Goal: Transaction & Acquisition: Purchase product/service

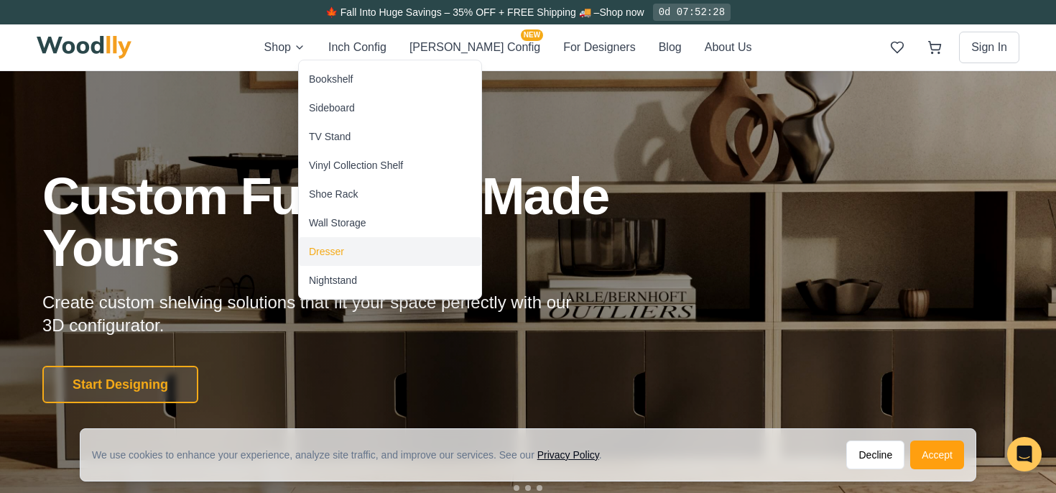
click at [330, 242] on div "Dresser" at bounding box center [390, 251] width 183 height 29
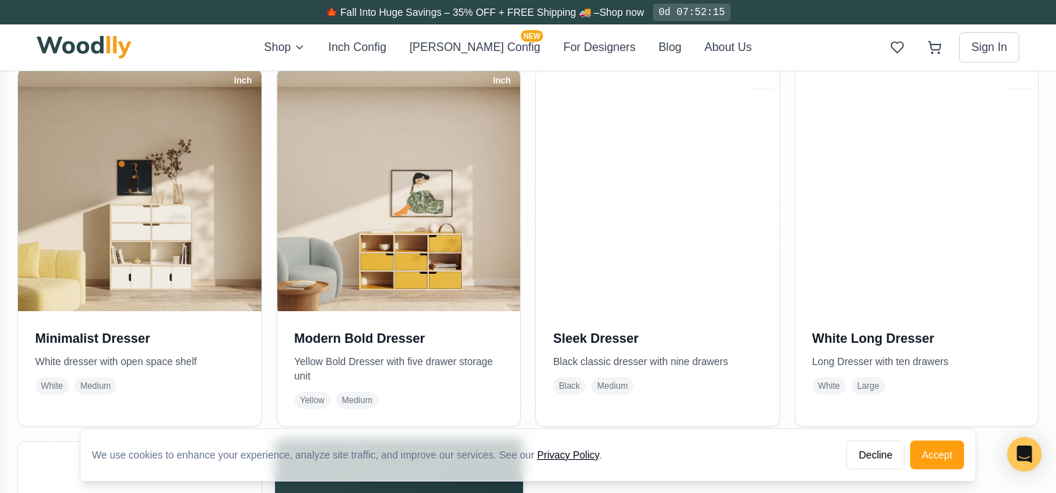
scroll to position [618, 0]
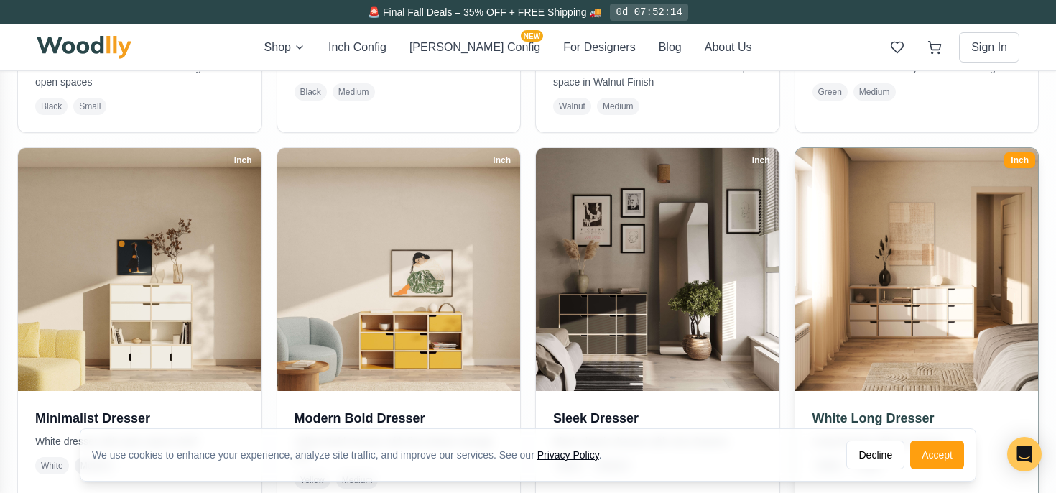
click at [878, 238] on img at bounding box center [916, 269] width 255 height 255
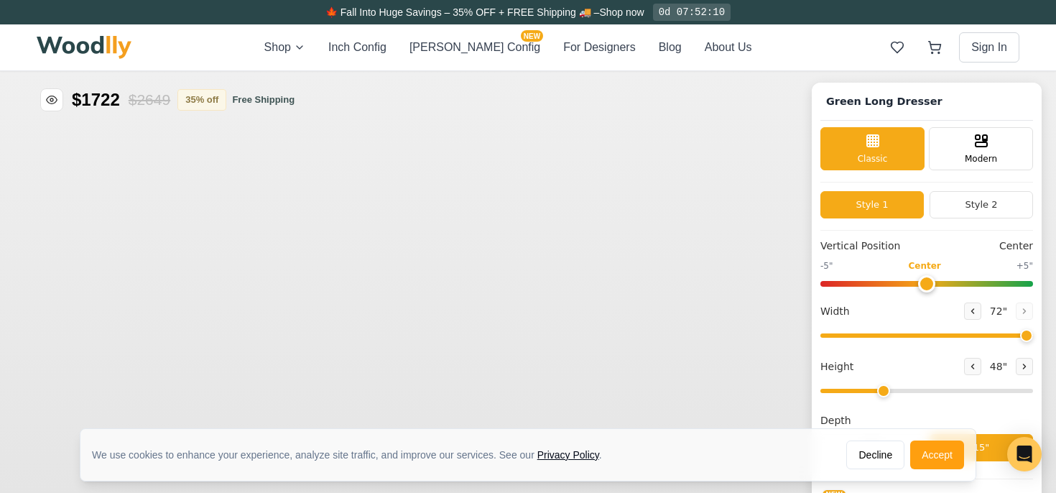
type input "72"
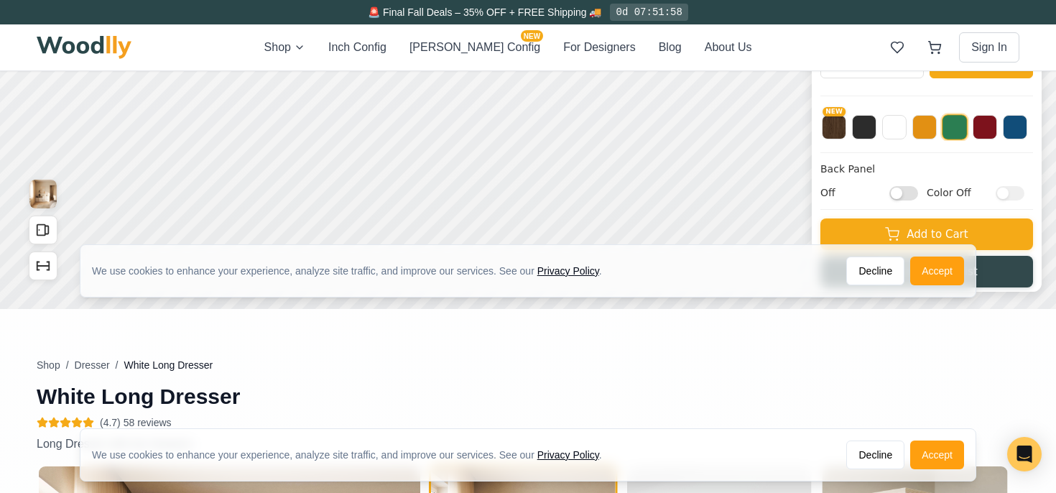
scroll to position [407, 0]
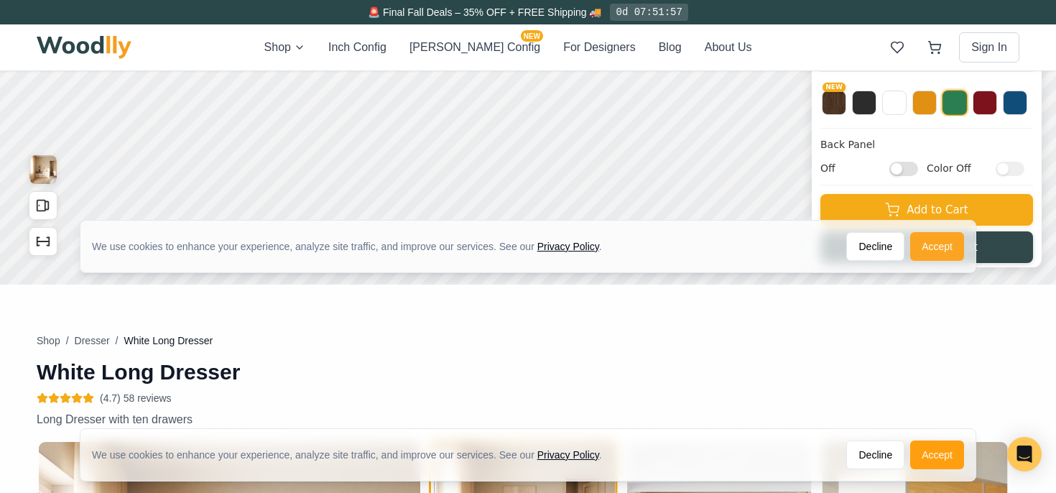
click at [924, 249] on button "Accept" at bounding box center [938, 246] width 54 height 29
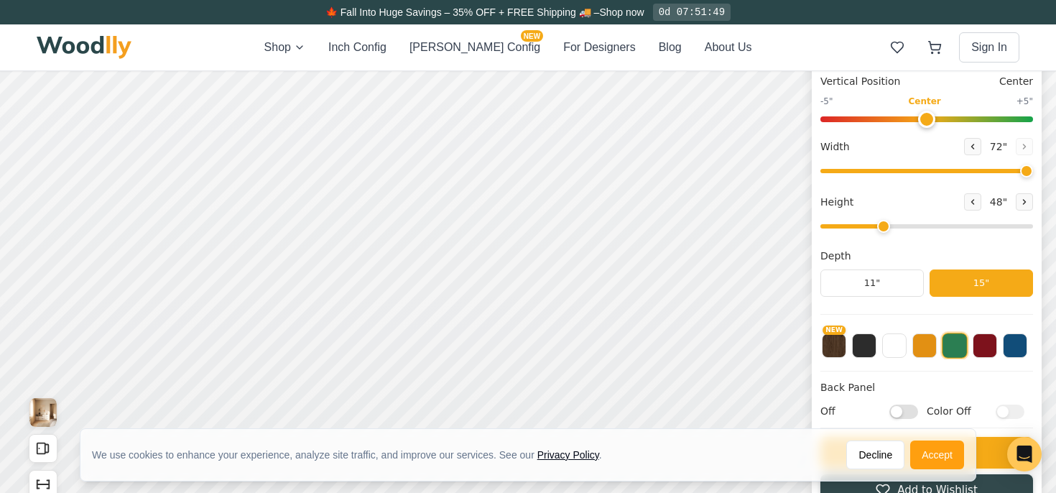
scroll to position [152, 0]
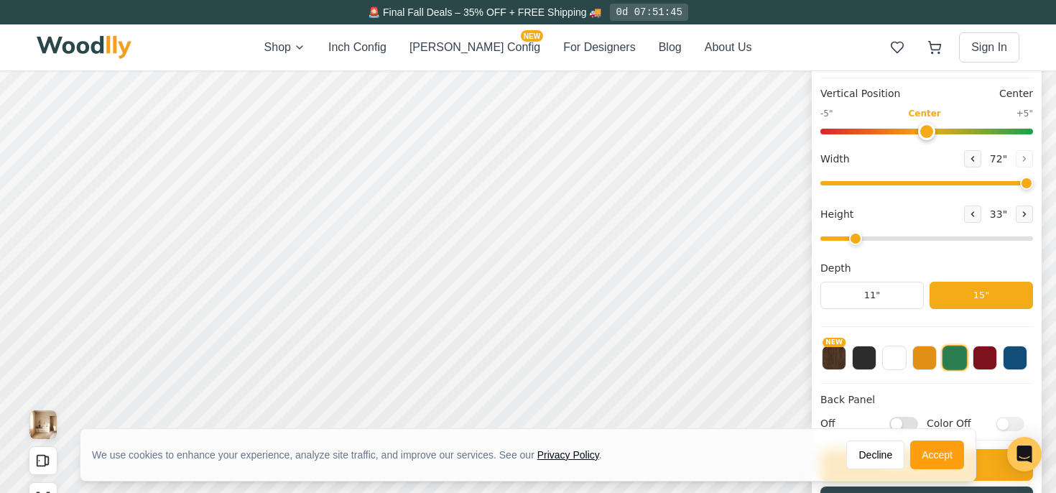
drag, startPoint x: 885, startPoint y: 239, endPoint x: 863, endPoint y: 237, distance: 21.7
type input "2"
click at [863, 237] on input "range" at bounding box center [927, 238] width 213 height 4
type input "0"
drag, startPoint x: 928, startPoint y: 132, endPoint x: 925, endPoint y: 116, distance: 15.4
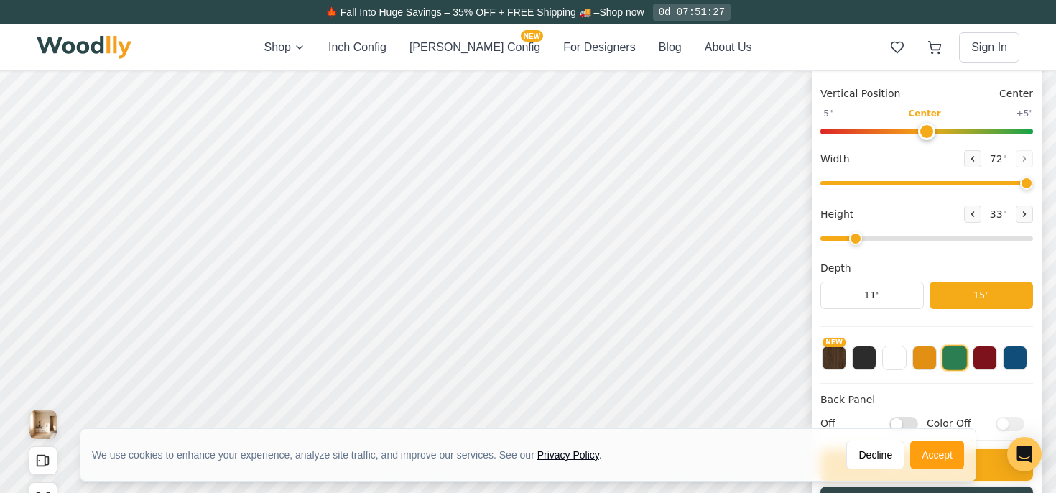
click at [925, 129] on input "range" at bounding box center [927, 132] width 213 height 6
type input "2"
click at [860, 237] on input "range" at bounding box center [927, 238] width 213 height 4
click at [858, 358] on button at bounding box center [864, 356] width 24 height 24
click at [834, 361] on button "NEW" at bounding box center [834, 356] width 24 height 24
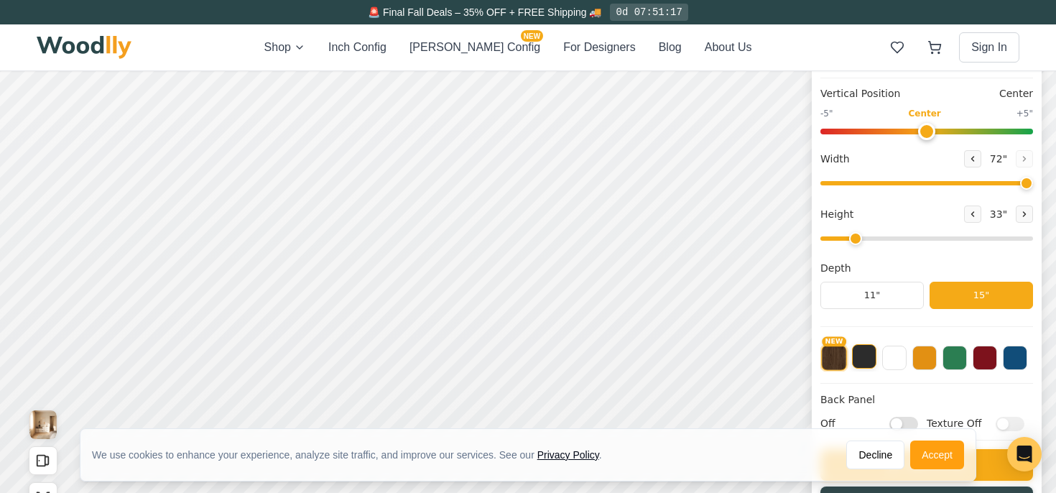
click at [857, 356] on button at bounding box center [864, 356] width 24 height 24
click at [840, 359] on button "NEW" at bounding box center [834, 356] width 24 height 24
click at [862, 358] on button at bounding box center [864, 356] width 24 height 24
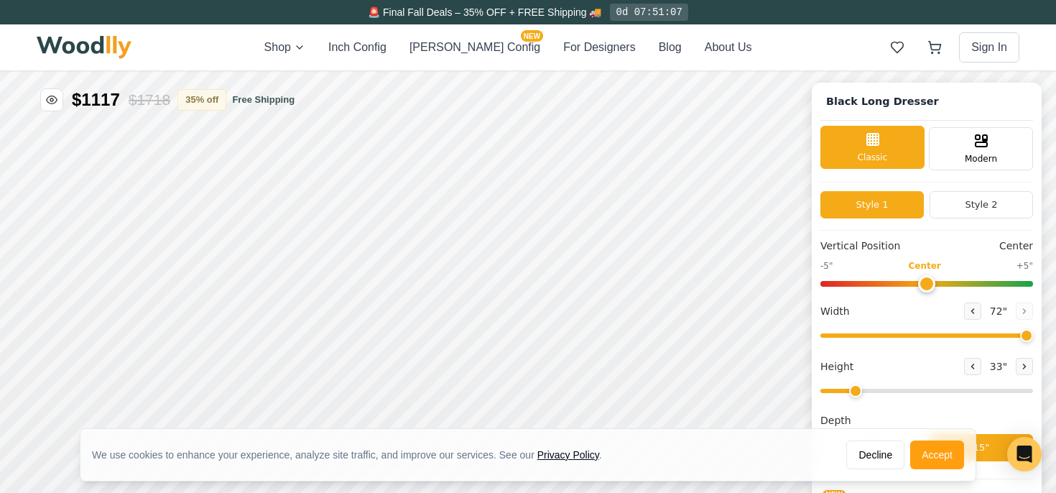
scroll to position [5, 0]
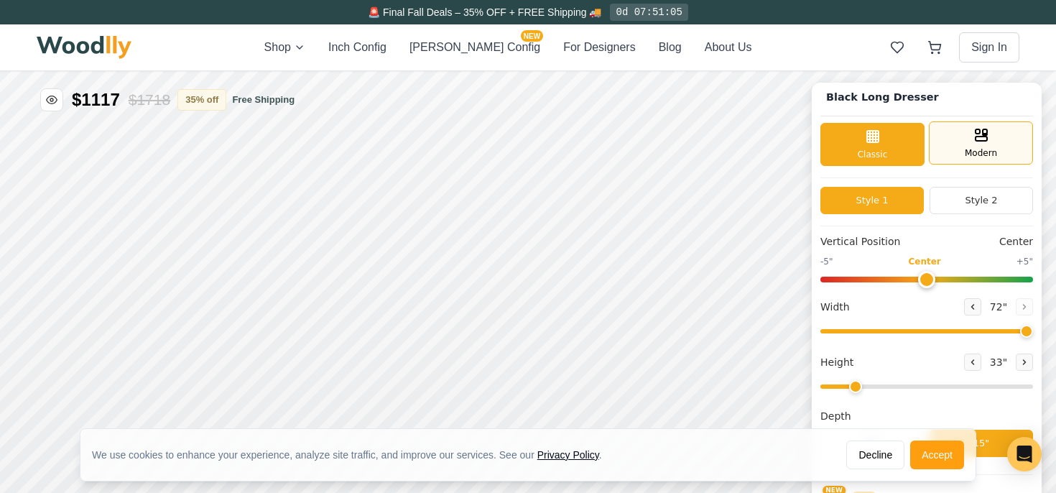
click at [951, 143] on div "Modern" at bounding box center [981, 142] width 104 height 43
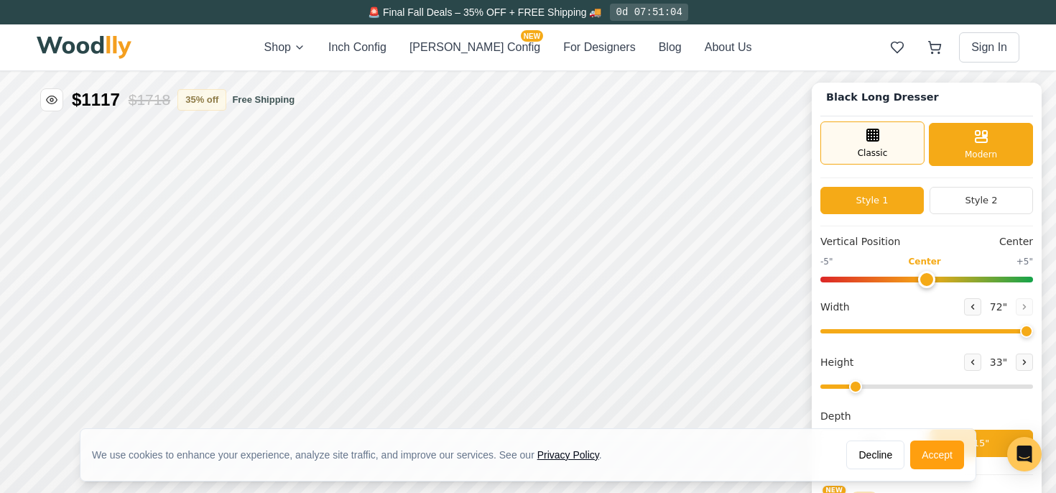
click at [894, 141] on div "Classic" at bounding box center [873, 142] width 104 height 43
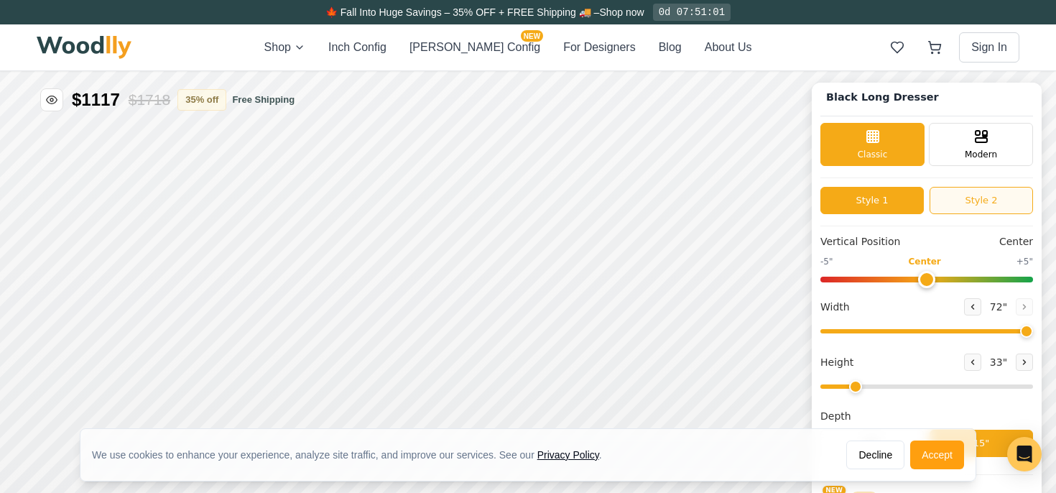
click at [942, 193] on button "Style 2" at bounding box center [981, 200] width 103 height 27
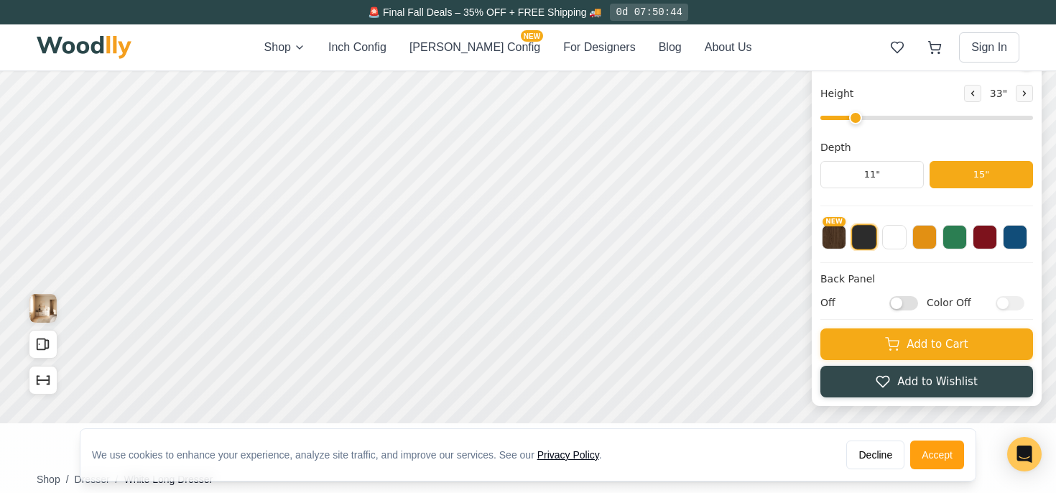
scroll to position [275, 0]
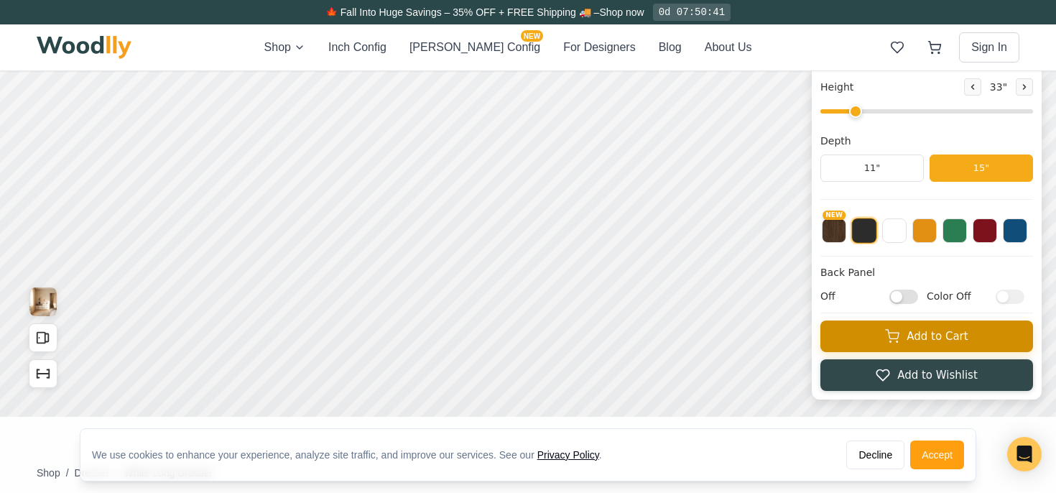
click at [883, 338] on button "Add to Cart" at bounding box center [927, 337] width 213 height 32
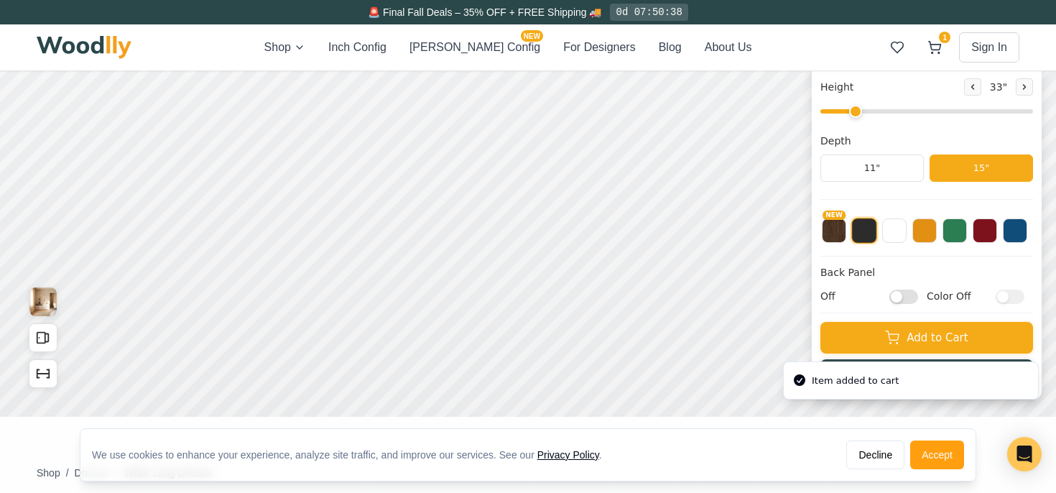
click at [906, 298] on input "Off" at bounding box center [904, 296] width 29 height 14
checkbox input "true"
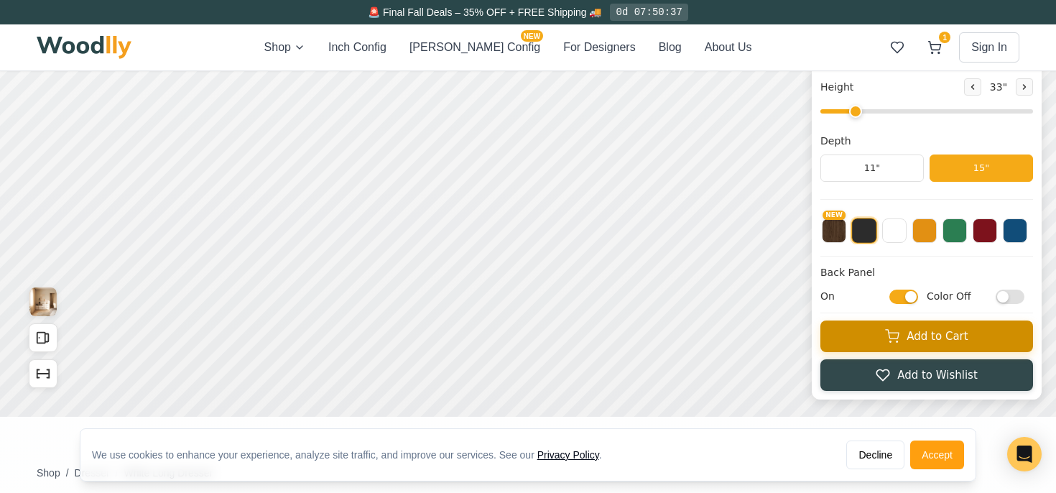
click at [889, 336] on icon at bounding box center [892, 333] width 13 height 9
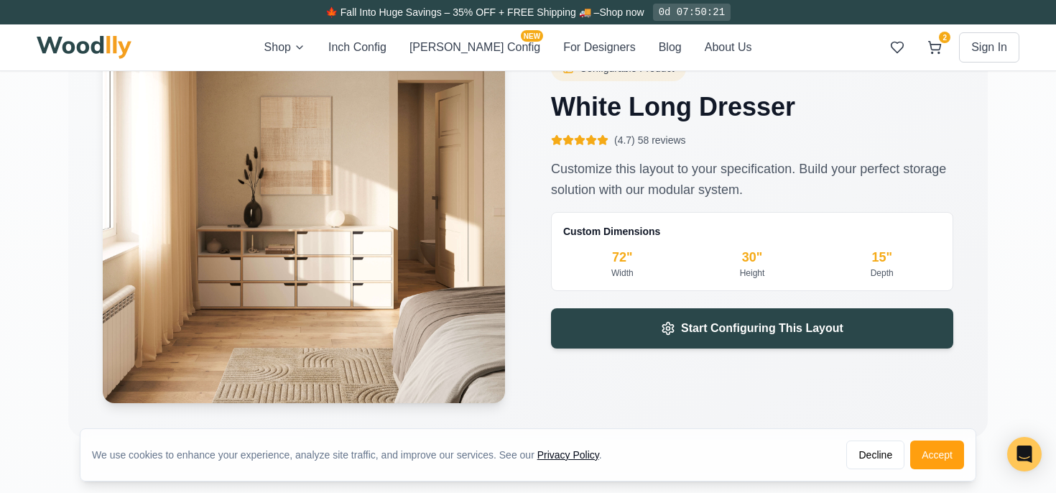
scroll to position [2256, 0]
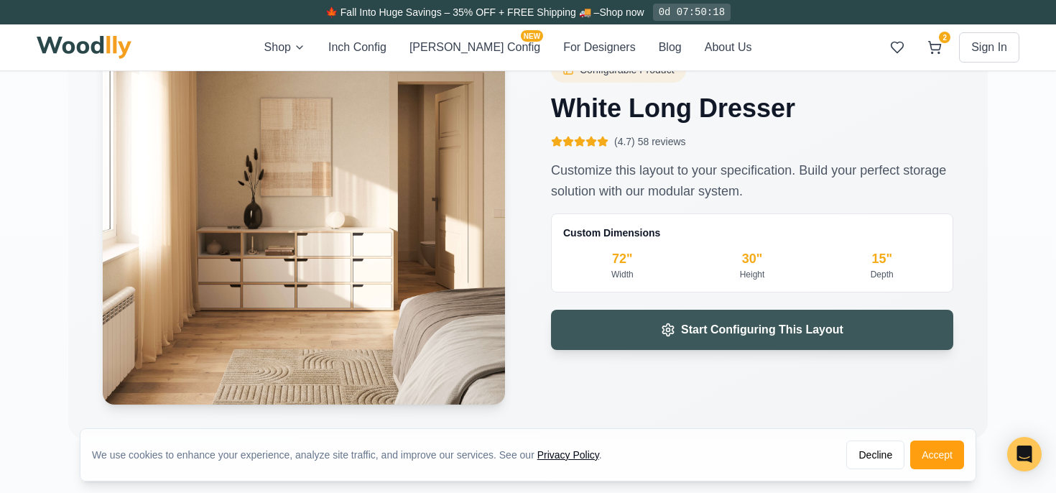
click at [667, 326] on icon at bounding box center [668, 330] width 11 height 12
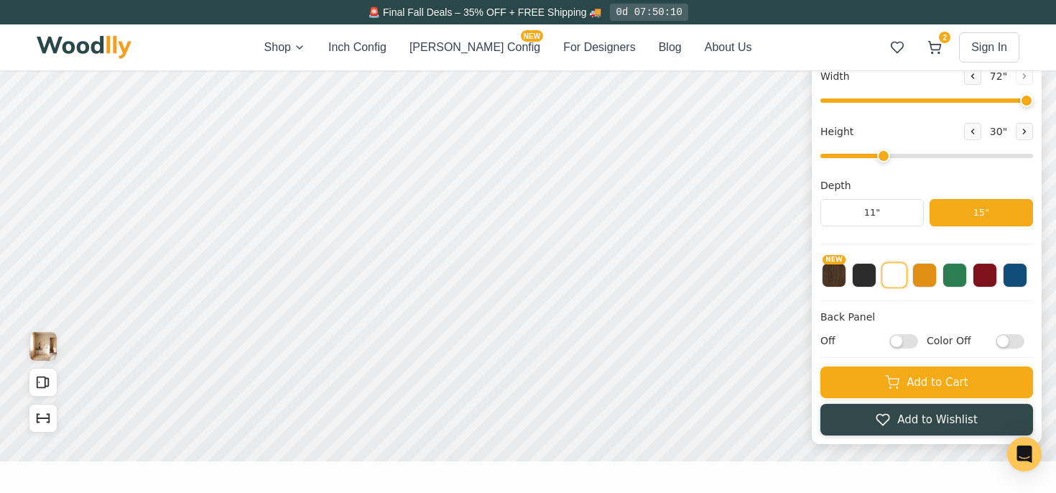
scroll to position [234, 0]
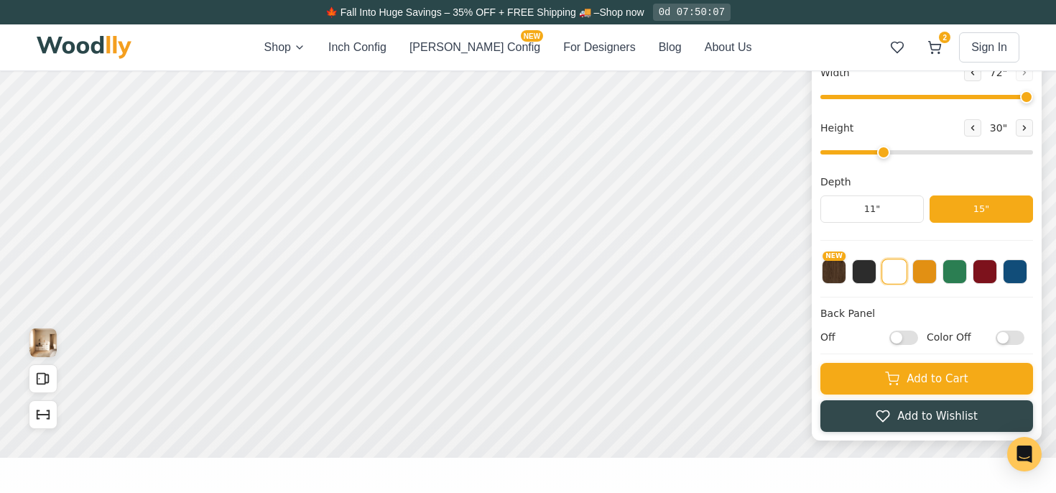
checkbox input "false"
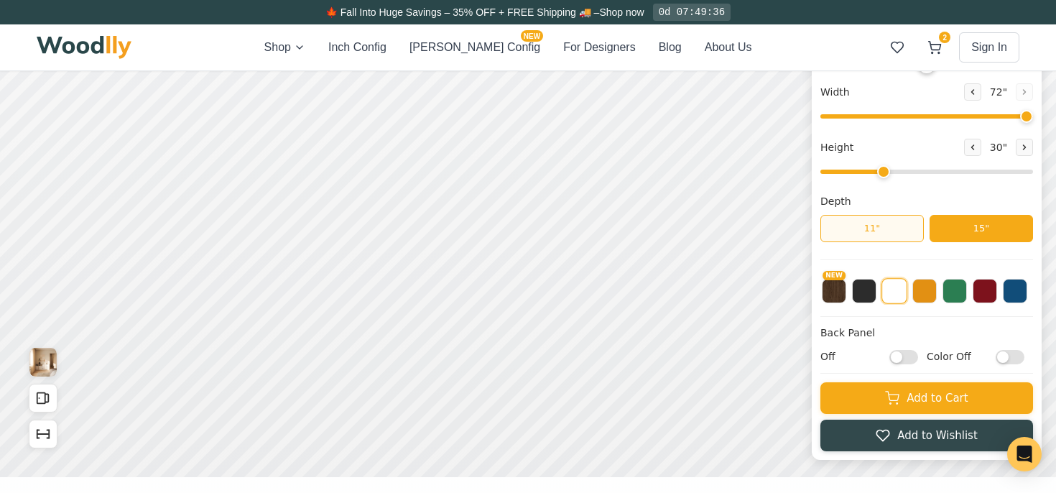
scroll to position [218, 0]
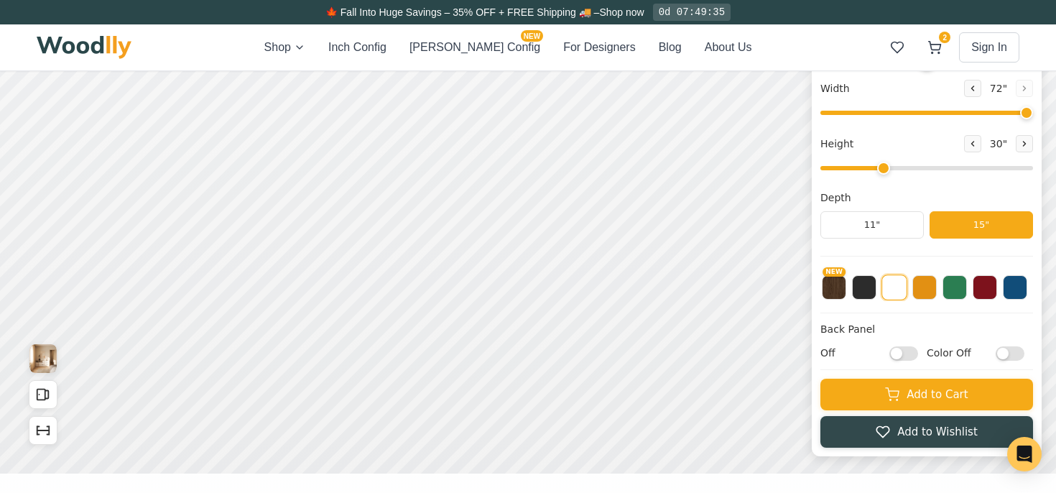
checkbox input "false"
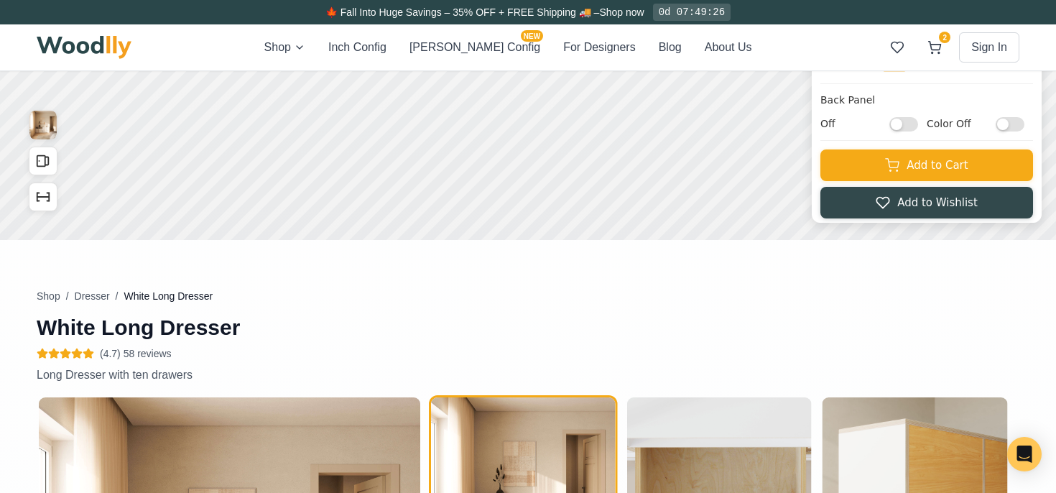
scroll to position [470, 0]
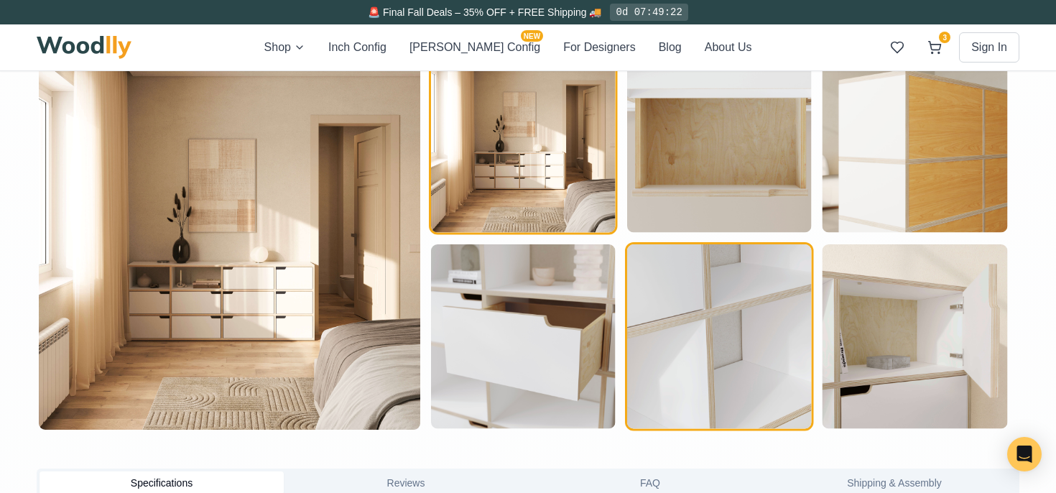
scroll to position [728, 0]
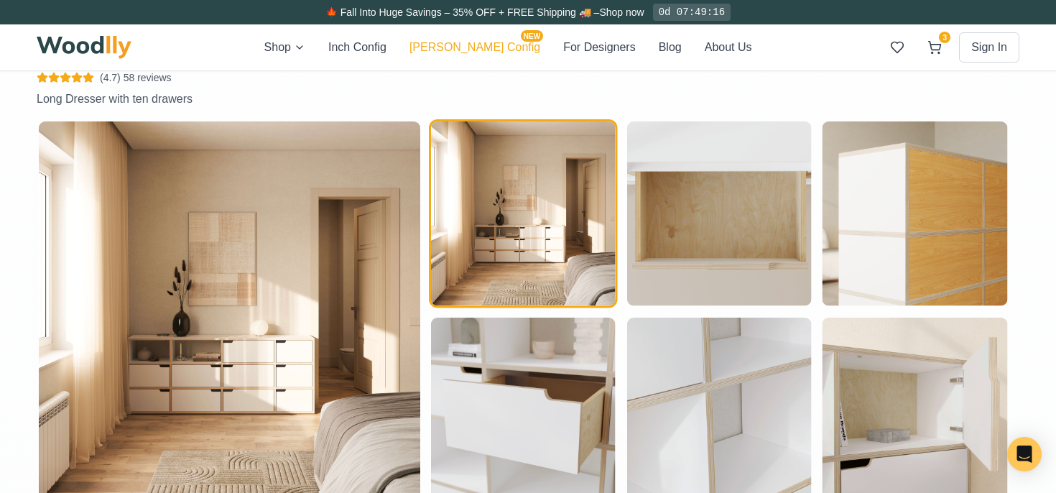
click at [457, 49] on button "Cella Config NEW" at bounding box center [475, 47] width 131 height 17
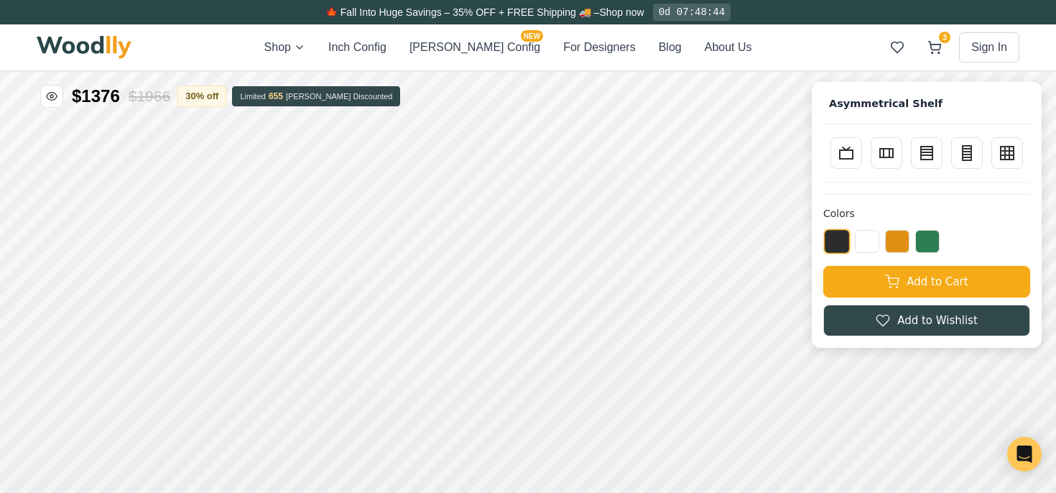
scroll to position [8, 0]
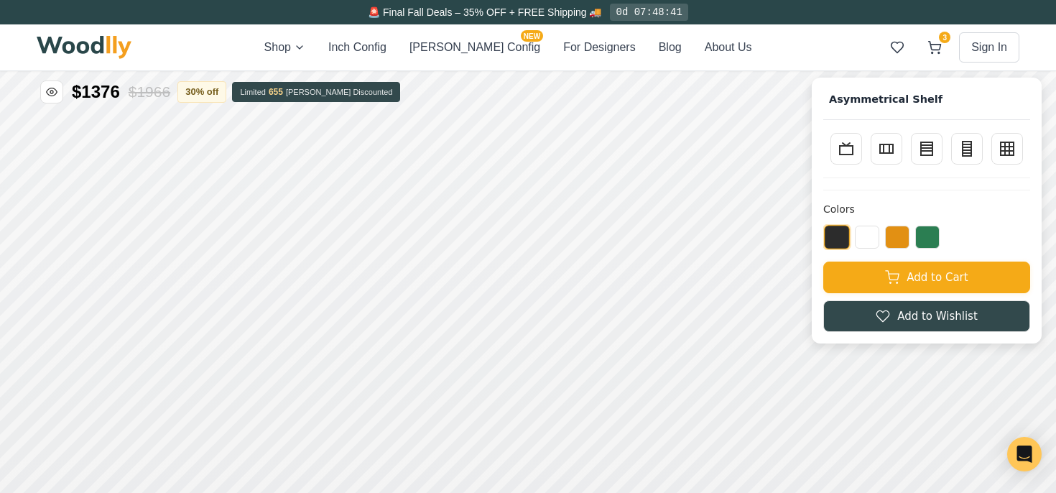
click at [1024, 68] on div "Hide Price $1376 $1966 30 % off Limited 655 Cella Discounted Asymmetrical Shelf…" at bounding box center [1019, 75] width 1268 height 621
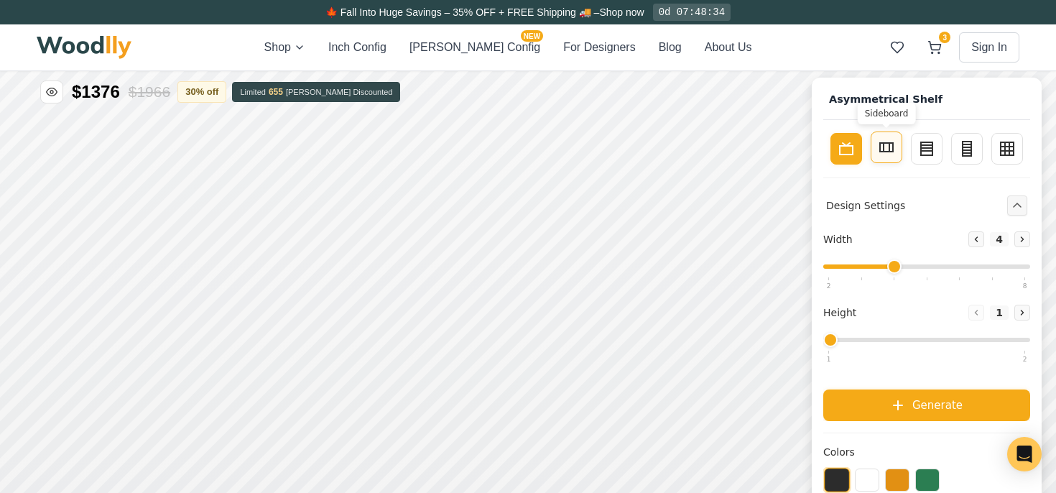
type input "2"
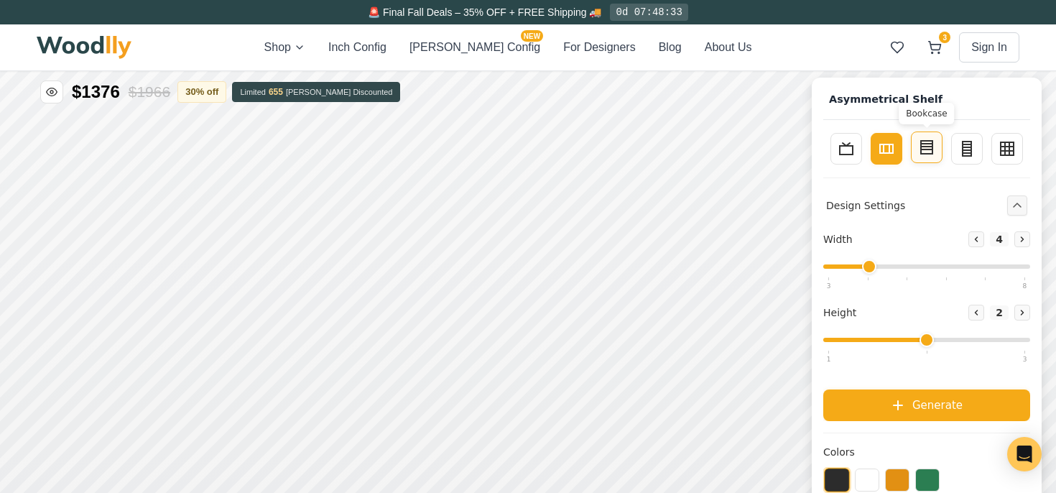
type input "3"
type input "4"
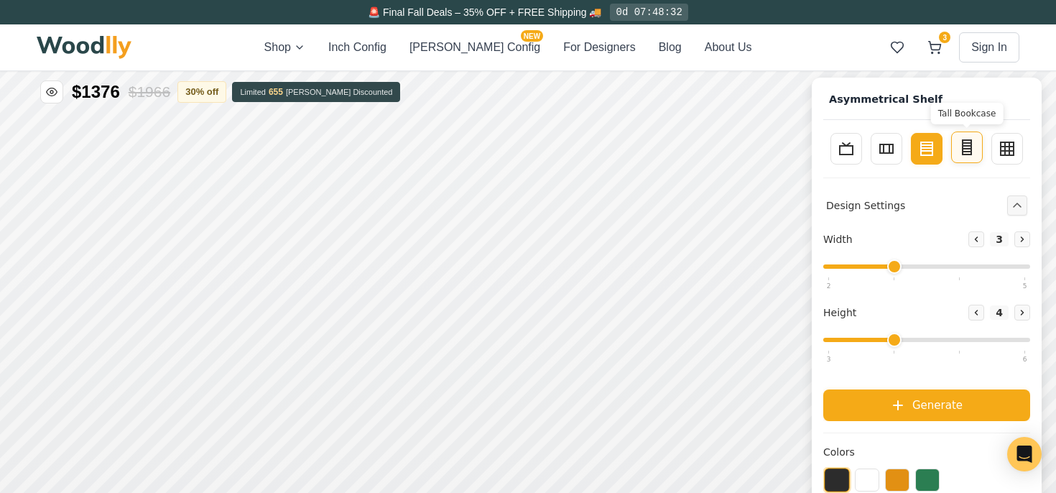
type input "2"
type input "5"
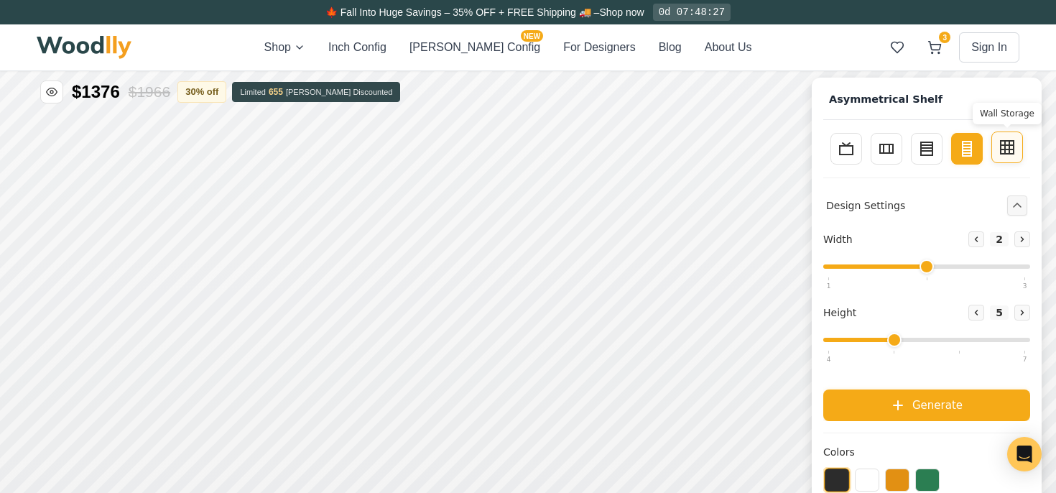
type input "4"
drag, startPoint x: 1903, startPoint y: 293, endPoint x: 1962, endPoint y: 294, distance: 58.9
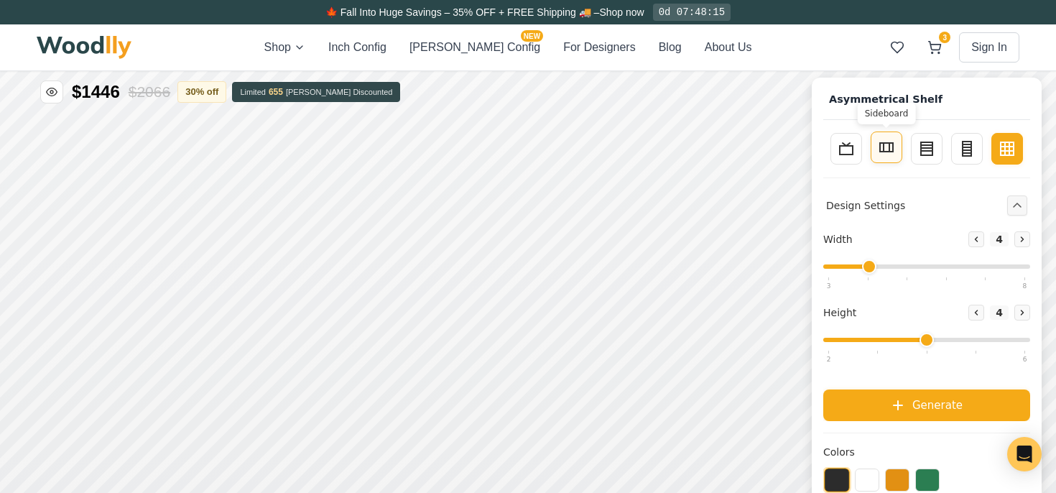
type input "2"
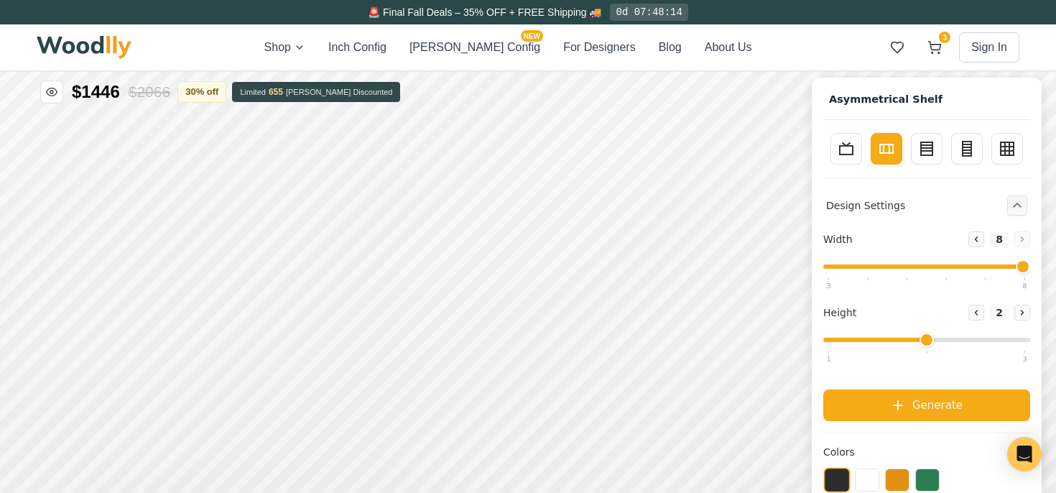
drag, startPoint x: 1465, startPoint y: -30, endPoint x: 1623, endPoint y: -43, distance: 159.4
type input "8"
drag, startPoint x: 1865, startPoint y: 197, endPoint x: 1819, endPoint y: 204, distance: 46.6
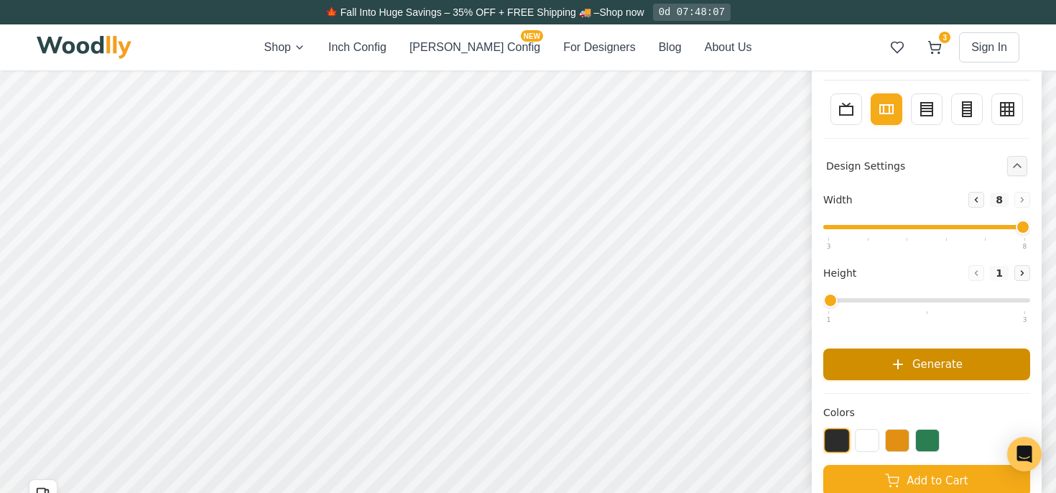
scroll to position [40, 0]
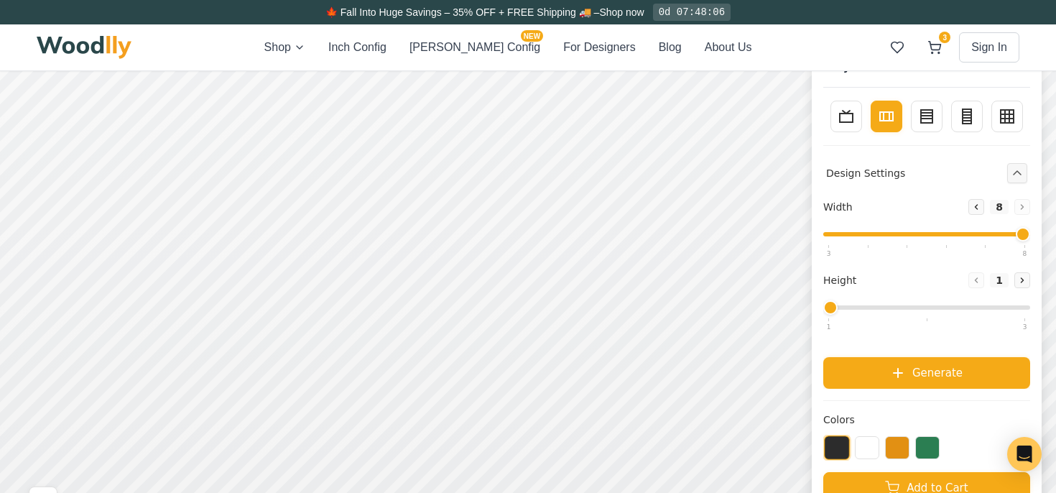
type input "3"
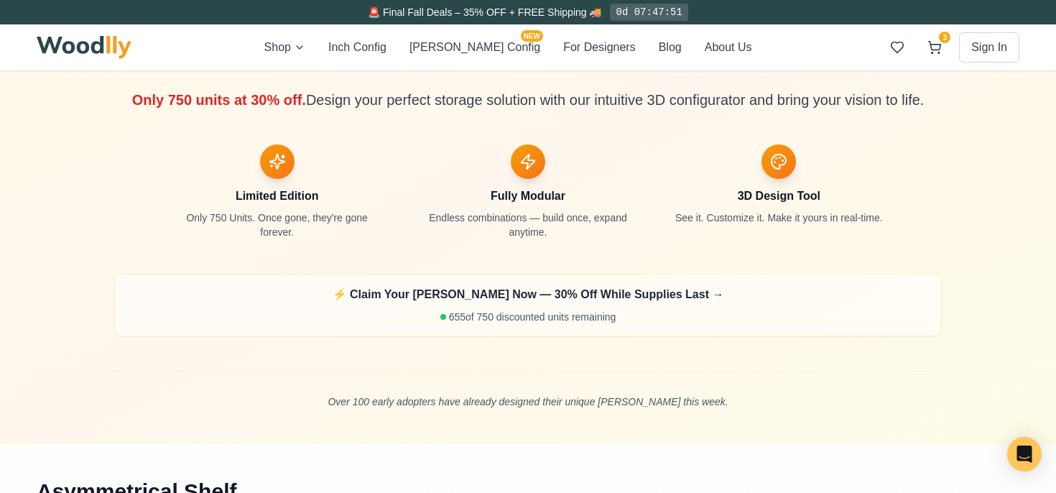
scroll to position [825, 0]
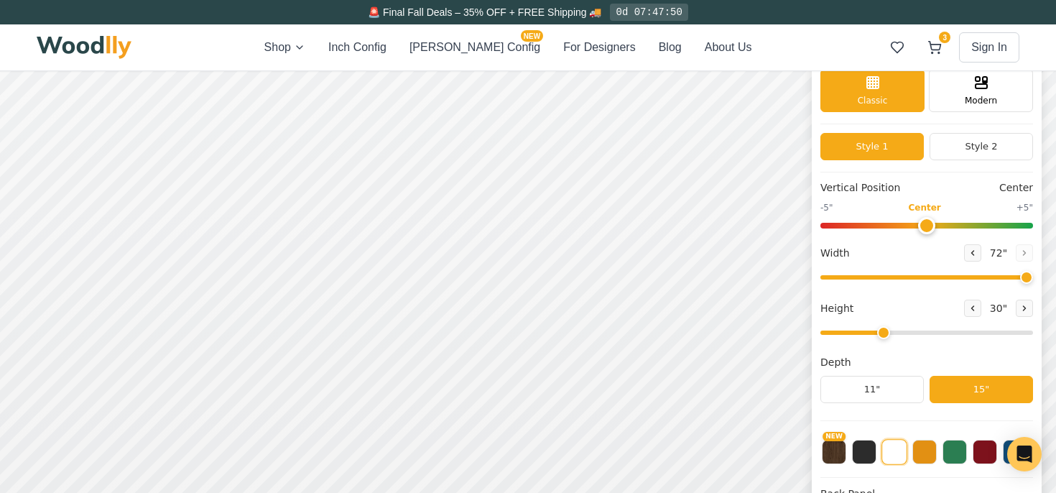
type input "72"
type input "3"
click at [387, 52] on button "Inch Config" at bounding box center [357, 47] width 58 height 17
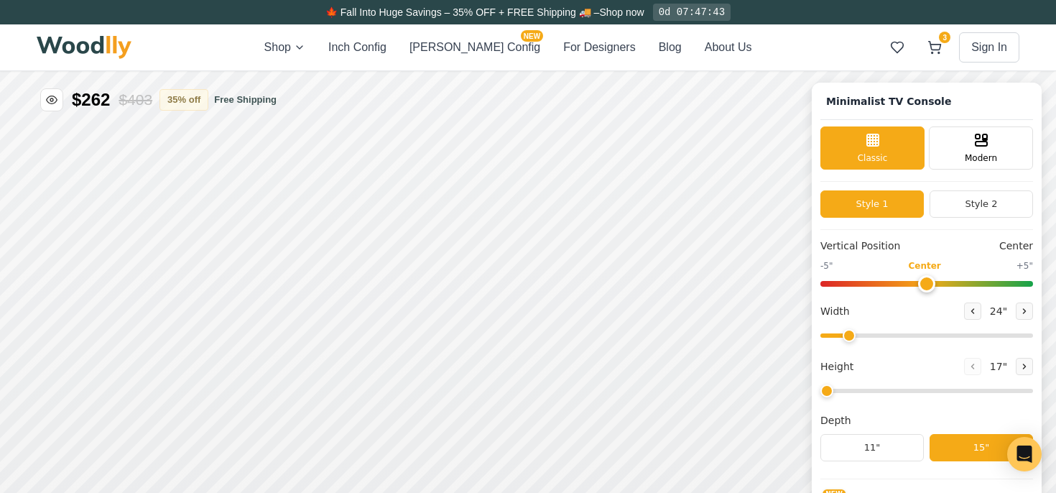
type input "63"
type input "2"
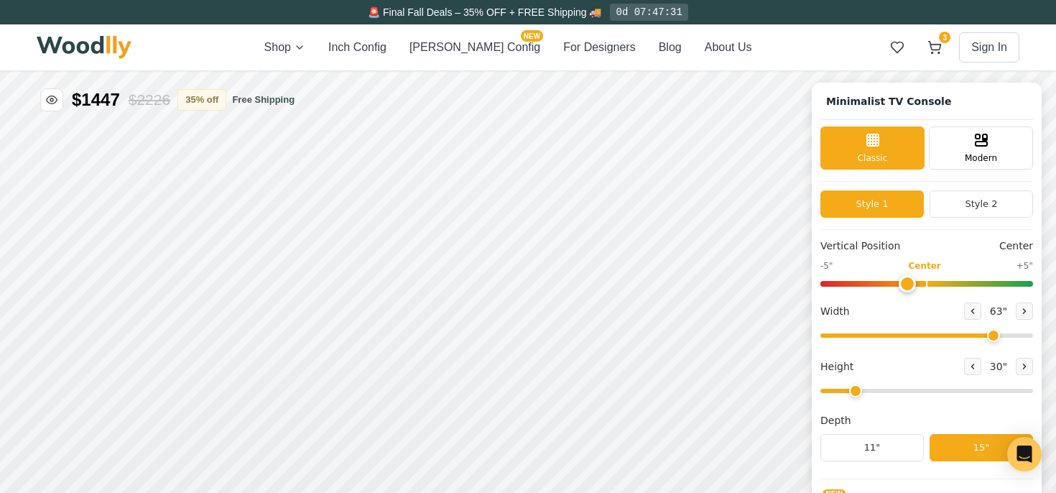
type input "-1"
drag, startPoint x: 1987, startPoint y: 288, endPoint x: 1974, endPoint y: 290, distance: 13.0
type input "72"
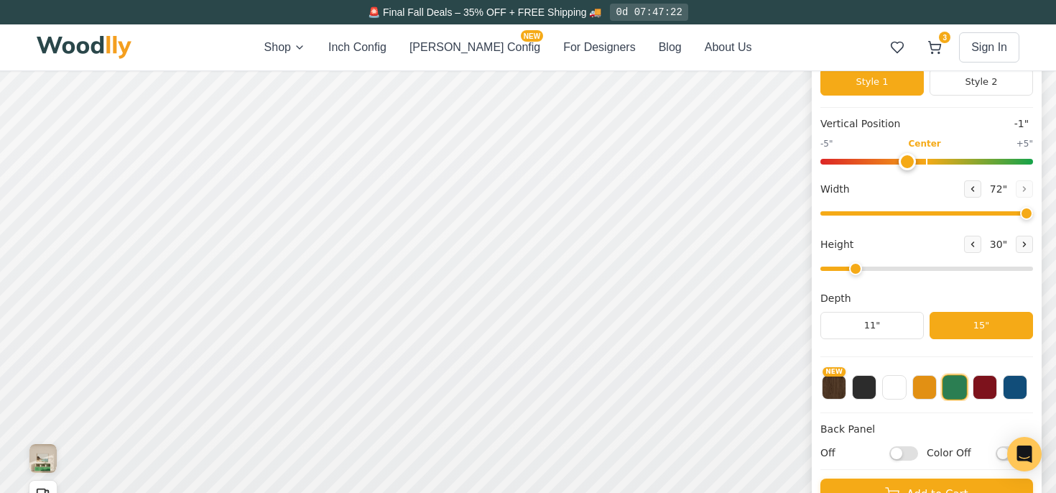
scroll to position [121, 0]
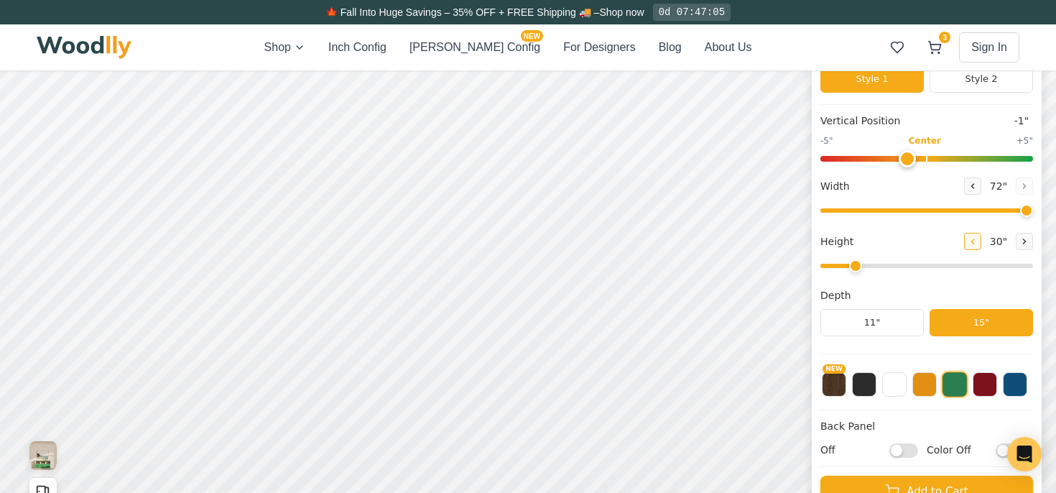
type input "2"
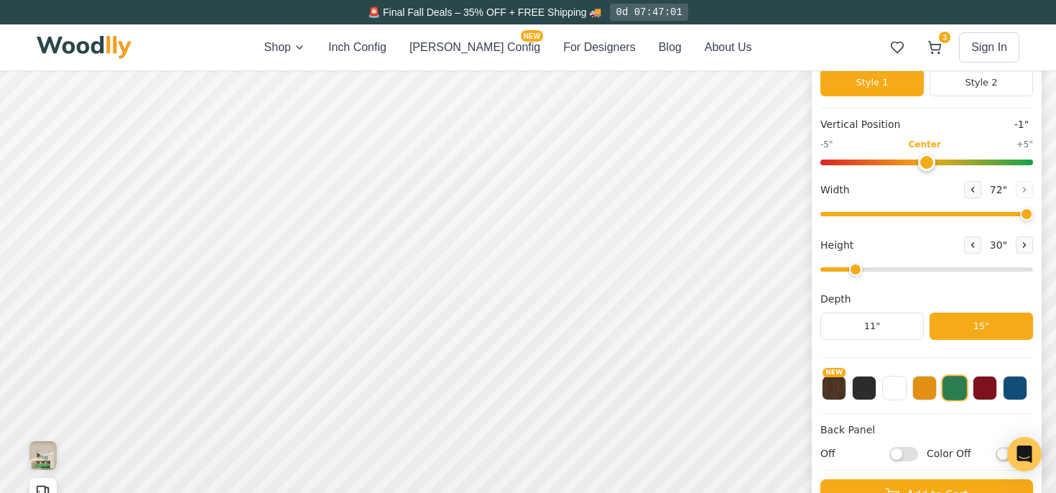
type input "0"
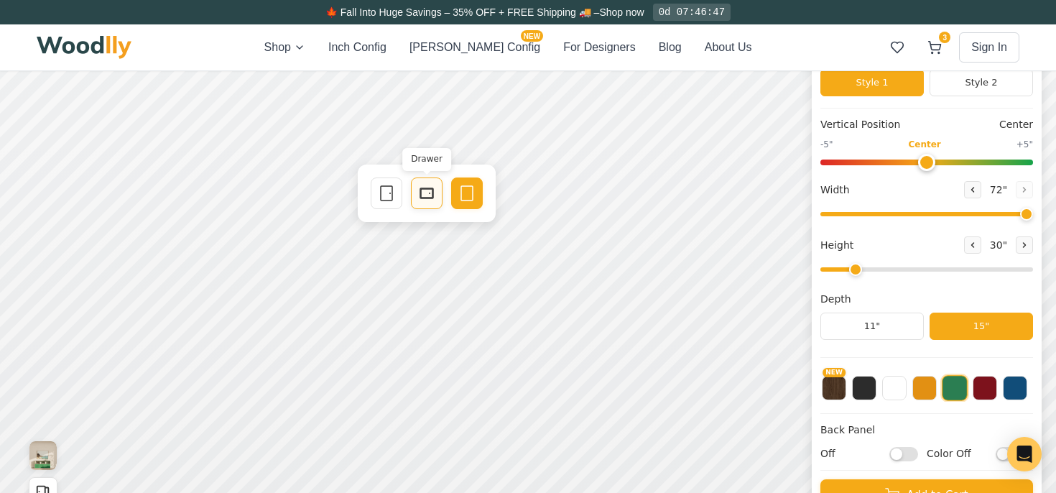
click at [547, 48] on icon at bounding box center [548, 45] width 17 height 17
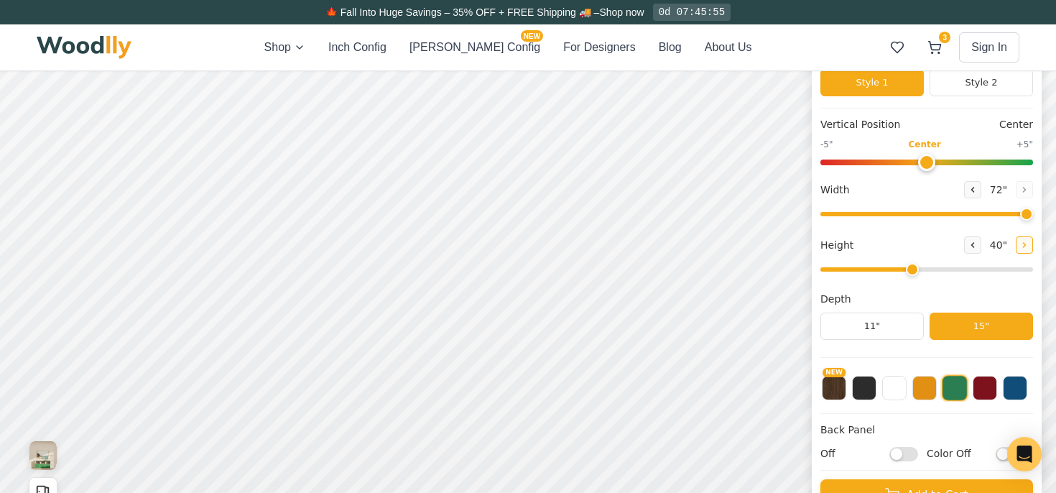
type input "4"
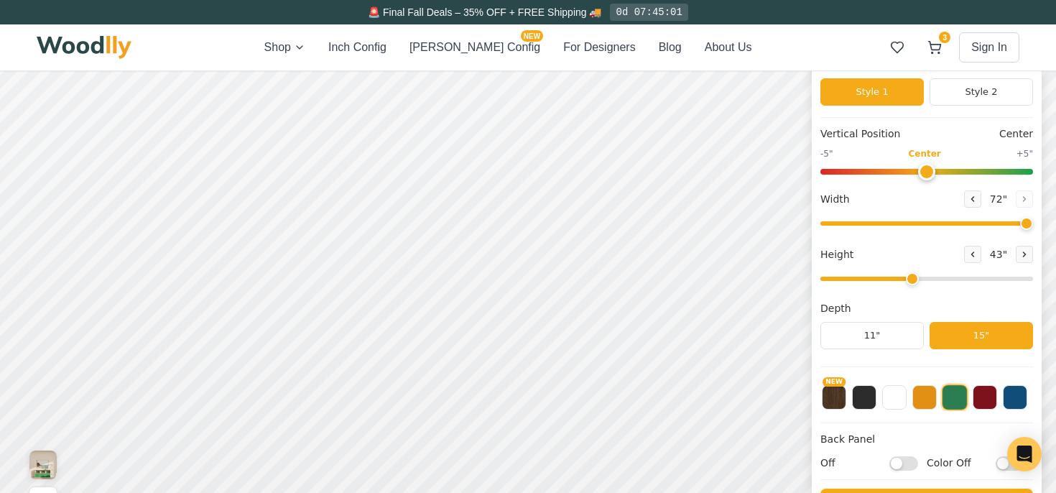
scroll to position [109, 0]
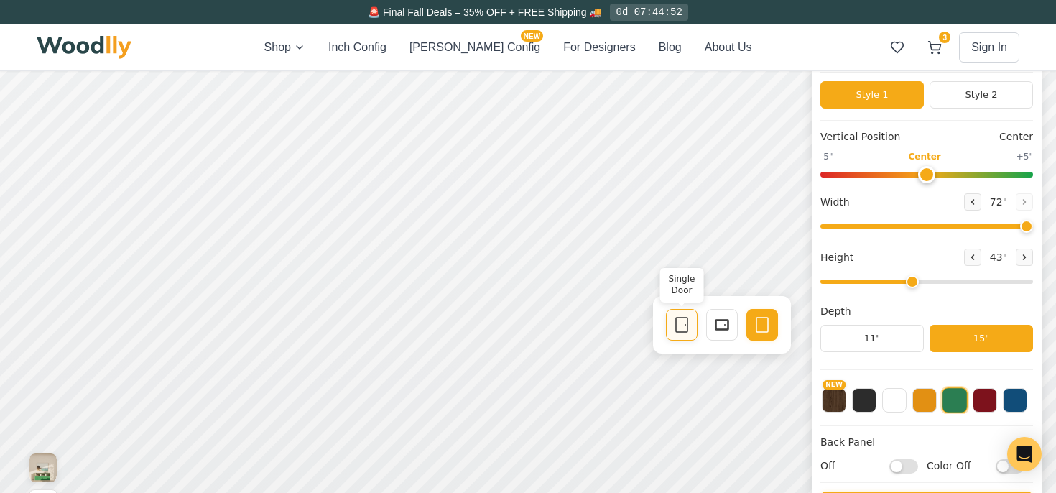
click at [1027, 45] on rect at bounding box center [1025, 52] width 11 height 14
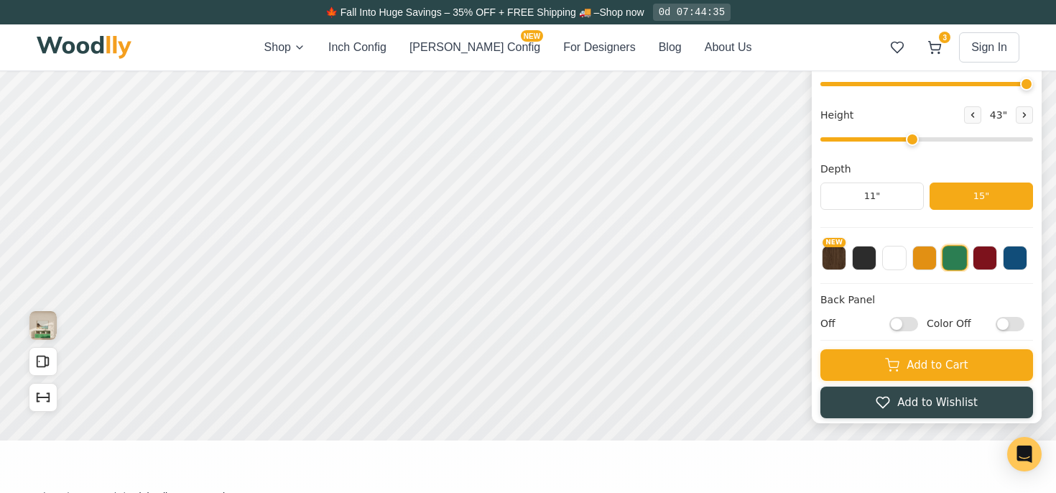
scroll to position [247, 0]
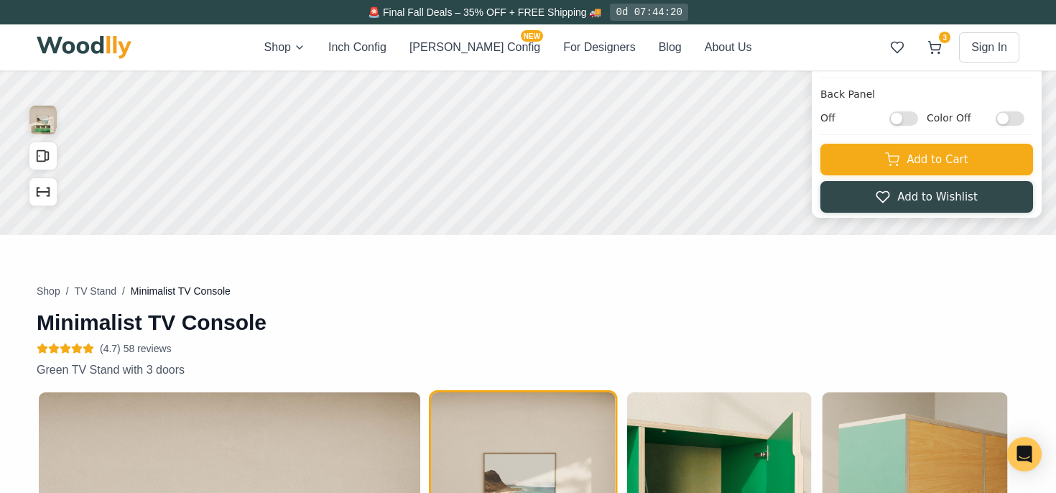
scroll to position [337, 0]
